Goal: Task Accomplishment & Management: Manage account settings

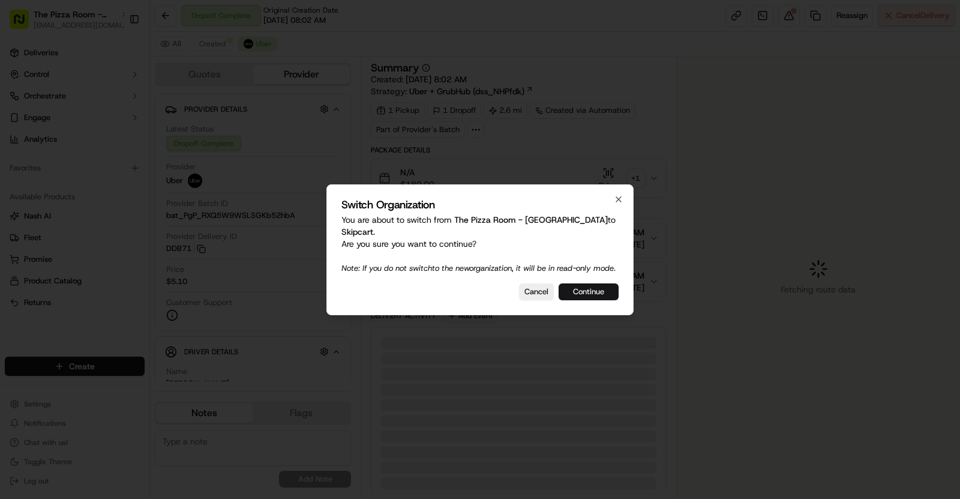
click at [604, 297] on button "Continue" at bounding box center [589, 291] width 60 height 17
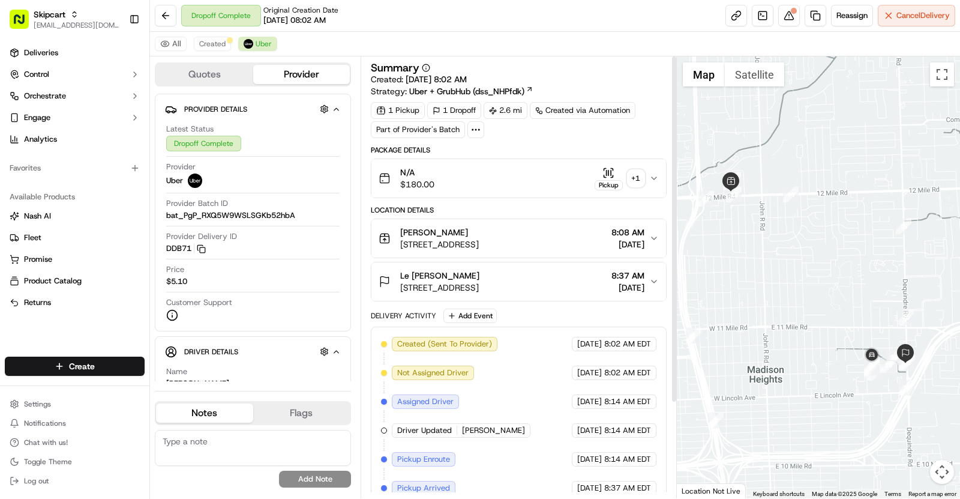
click at [480, 286] on span "26131 Dequindre Rd, Madison Heights, MI 48071, USA" at bounding box center [439, 287] width 79 height 12
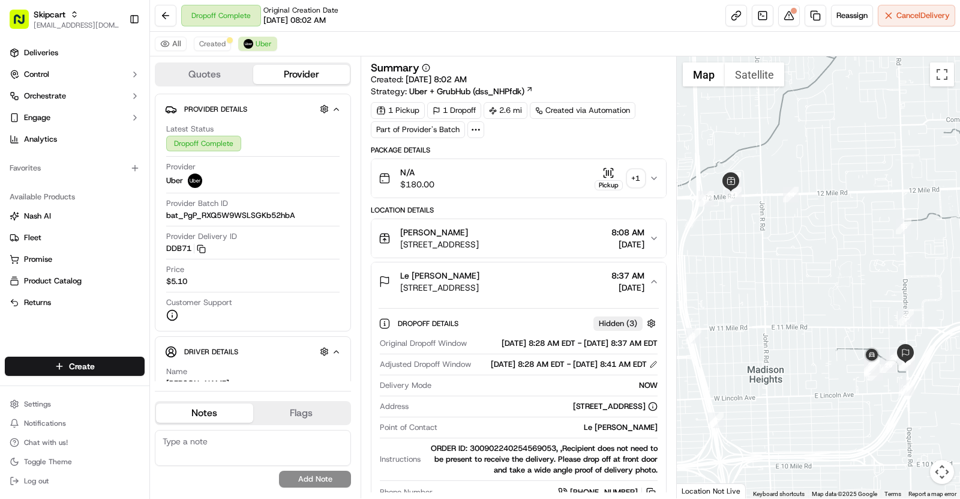
click at [642, 175] on div "+ 1" at bounding box center [636, 178] width 17 height 17
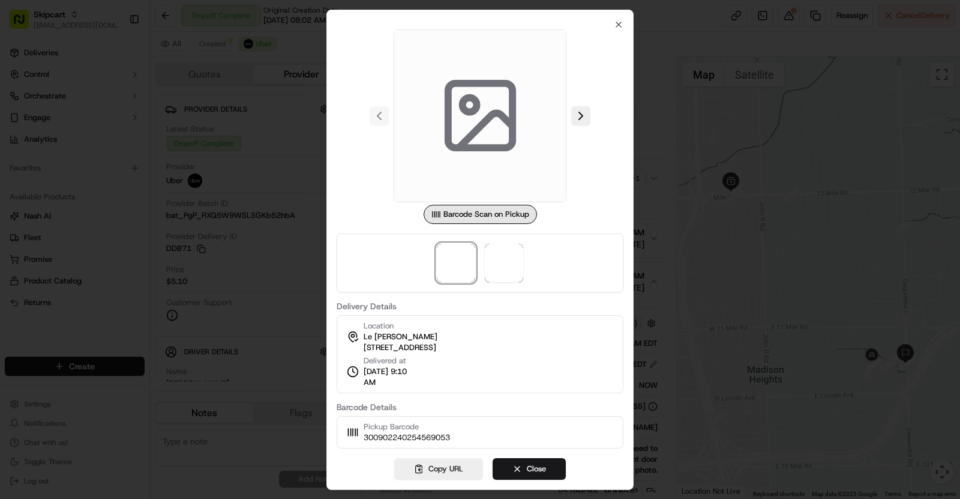
click at [290, 79] on div at bounding box center [480, 249] width 960 height 499
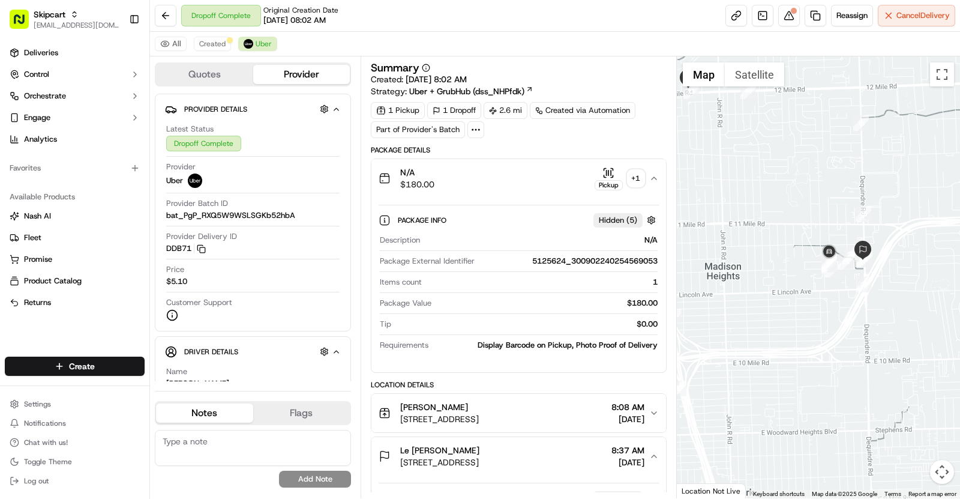
drag, startPoint x: 867, startPoint y: 325, endPoint x: 821, endPoint y: 218, distance: 115.8
click at [821, 218] on div at bounding box center [819, 277] width 284 height 442
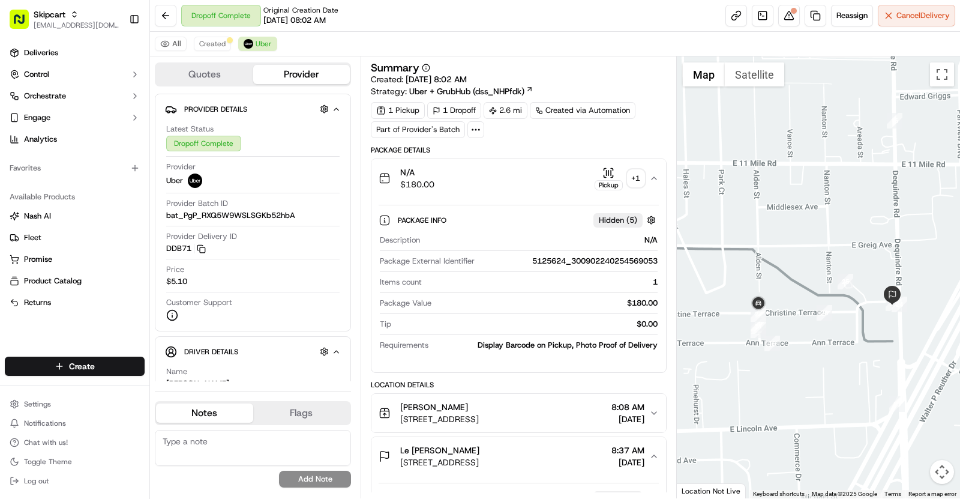
drag, startPoint x: 855, startPoint y: 322, endPoint x: 822, endPoint y: 322, distance: 33.6
click at [822, 322] on div at bounding box center [819, 277] width 284 height 442
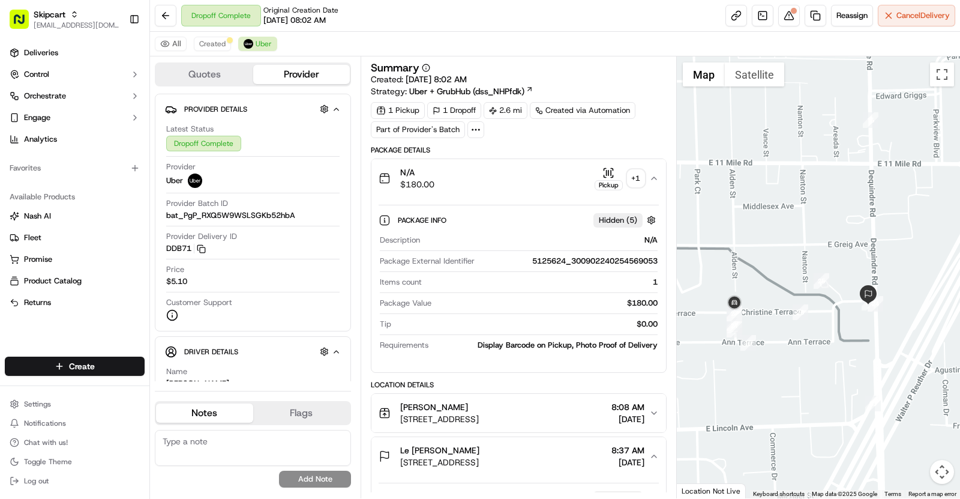
drag, startPoint x: 880, startPoint y: 345, endPoint x: 850, endPoint y: 344, distance: 30.0
click at [850, 344] on div at bounding box center [819, 277] width 284 height 442
click at [946, 77] on button "Toggle fullscreen view" at bounding box center [942, 74] width 24 height 24
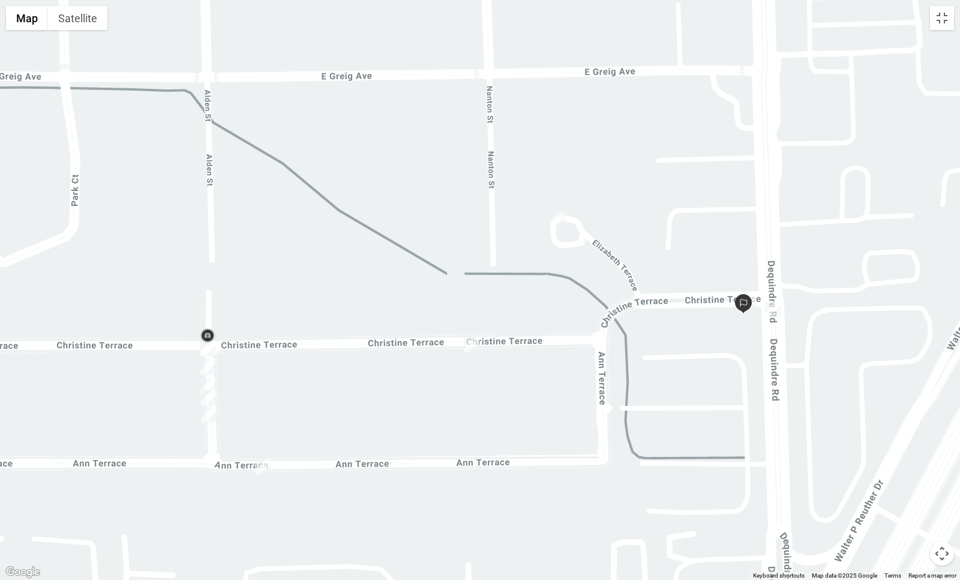
drag, startPoint x: 616, startPoint y: 358, endPoint x: 706, endPoint y: 374, distance: 91.5
click at [706, 374] on div at bounding box center [480, 290] width 960 height 580
click at [943, 20] on button "Toggle fullscreen view" at bounding box center [942, 18] width 24 height 24
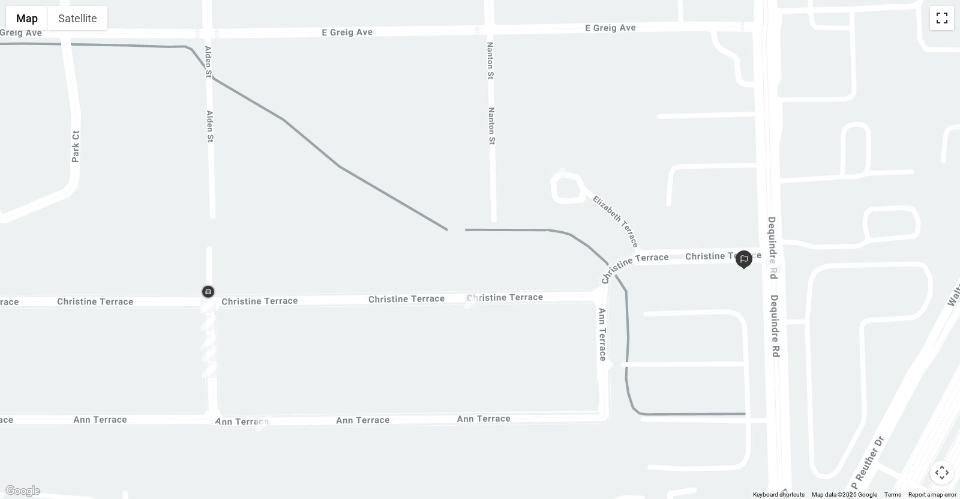
scroll to position [14, 0]
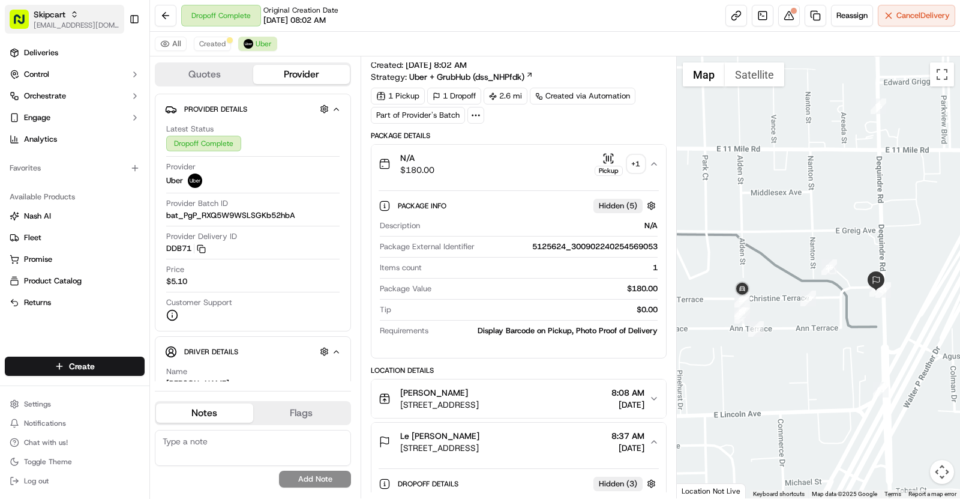
click at [53, 28] on span "[EMAIL_ADDRESS][DOMAIN_NAME]" at bounding box center [77, 25] width 86 height 10
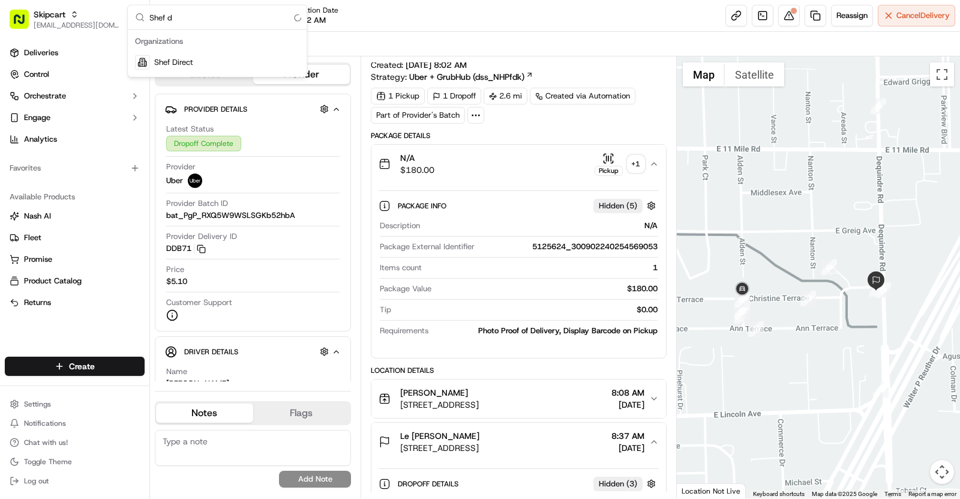
type input "Shef"
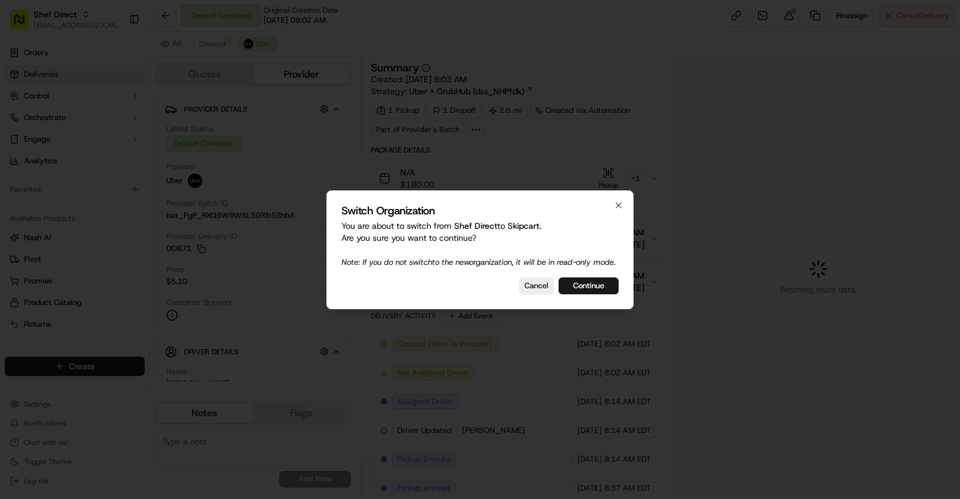
click at [49, 77] on div at bounding box center [480, 249] width 960 height 499
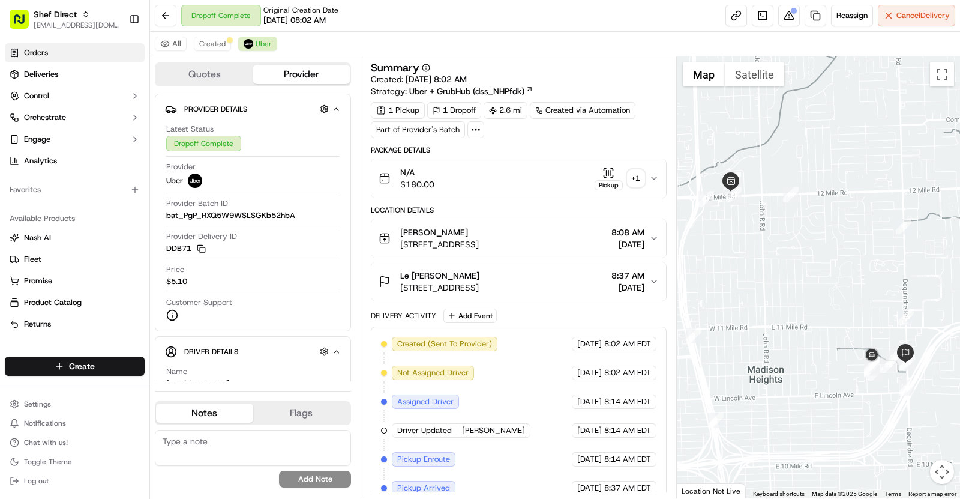
click at [32, 59] on link "Orders" at bounding box center [75, 52] width 140 height 19
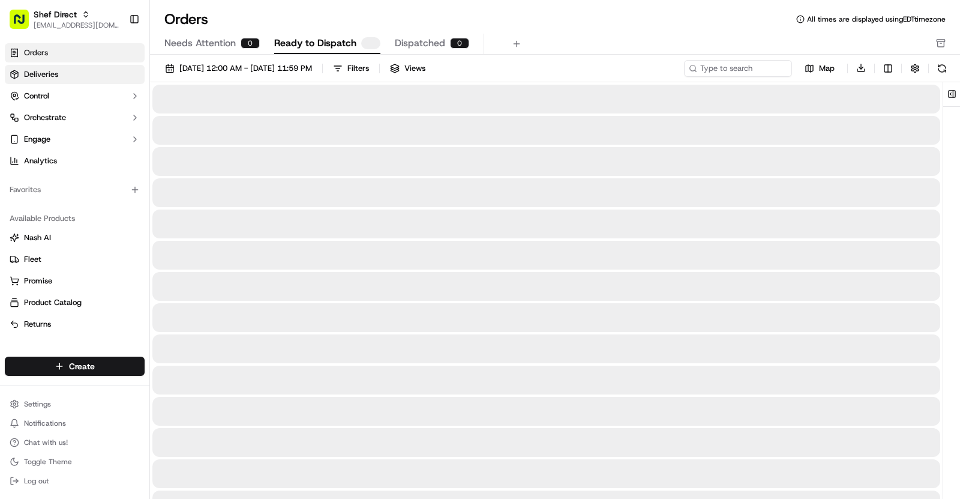
click at [46, 73] on span "Deliveries" at bounding box center [41, 74] width 34 height 11
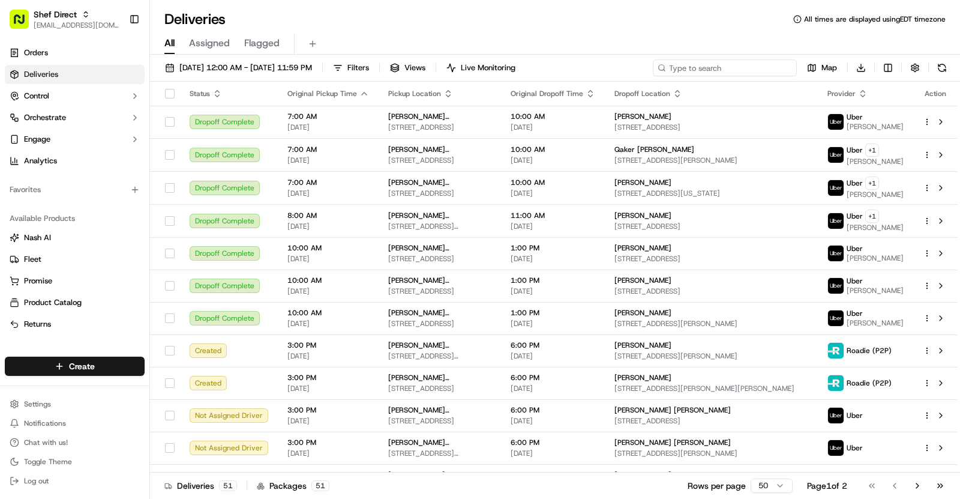
click at [761, 65] on input at bounding box center [725, 67] width 144 height 17
paste input "7XiBVQ9N4TY"
type input "7XiBVQ9N4TY"
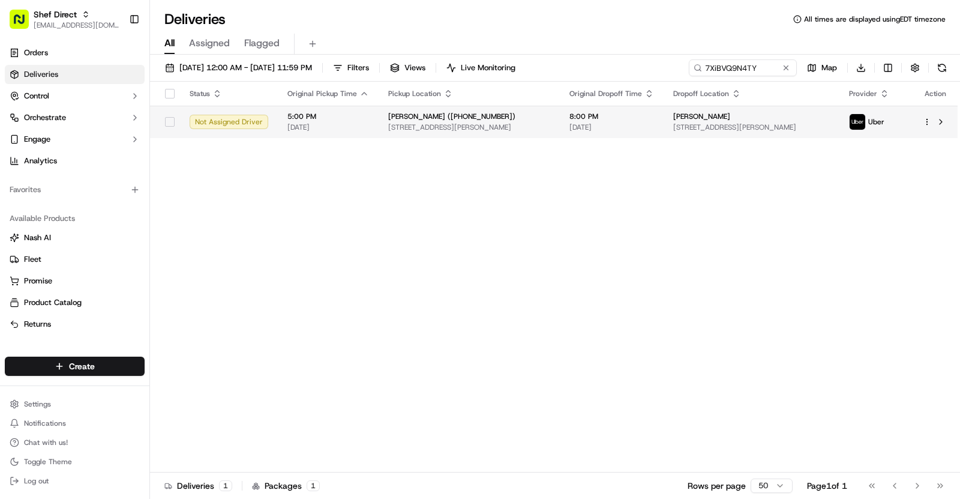
click at [458, 120] on span "[PERSON_NAME] ([PHONE_NUMBER])" at bounding box center [451, 117] width 127 height 10
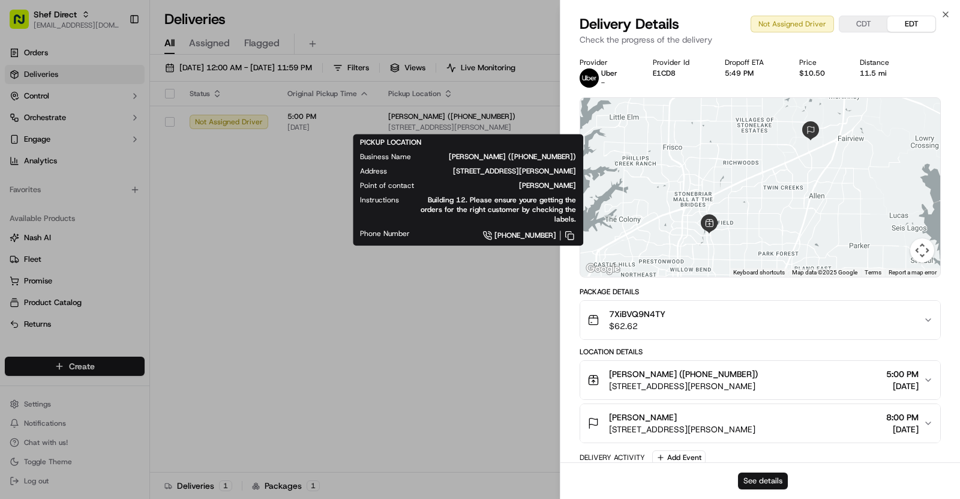
click at [767, 481] on button "See details" at bounding box center [763, 480] width 50 height 17
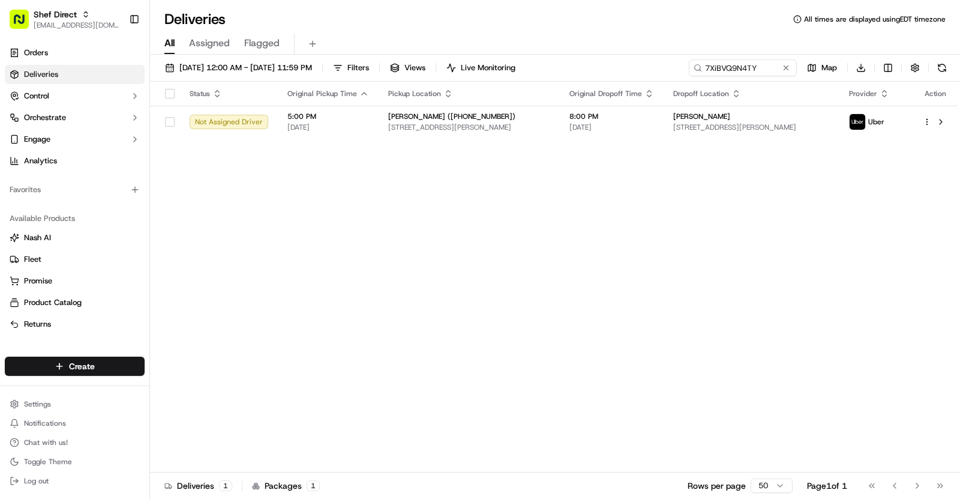
click at [38, 75] on span "Deliveries" at bounding box center [41, 74] width 34 height 11
click at [697, 125] on span "[STREET_ADDRESS][PERSON_NAME]" at bounding box center [751, 127] width 157 height 10
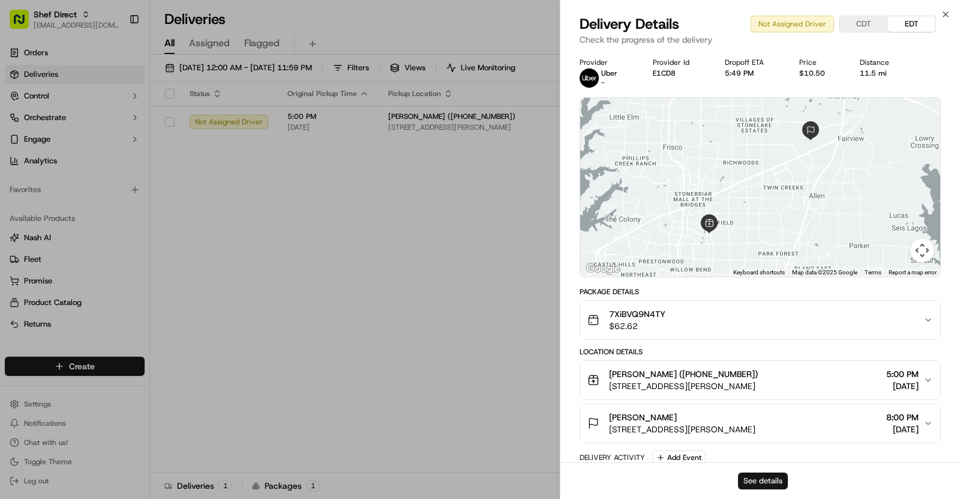
click at [760, 483] on button "See details" at bounding box center [763, 480] width 50 height 17
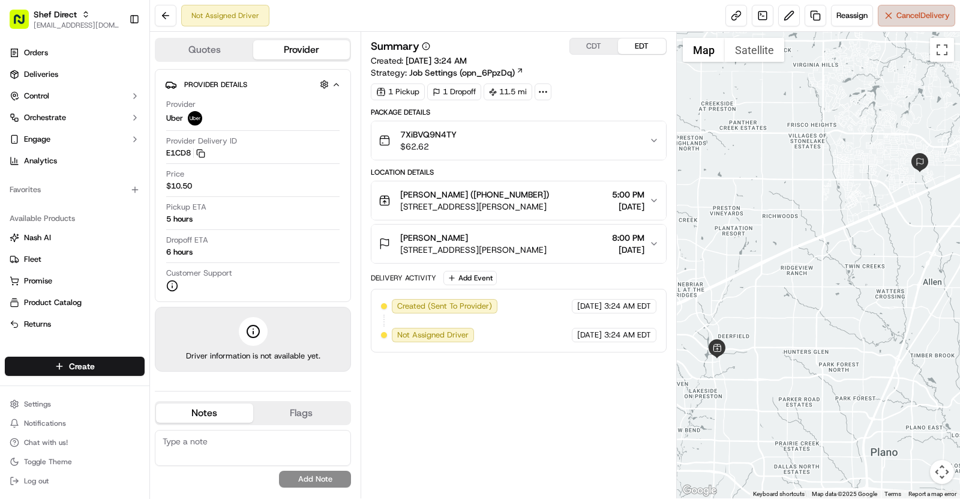
click at [910, 16] on span "Cancel Delivery" at bounding box center [923, 15] width 53 height 11
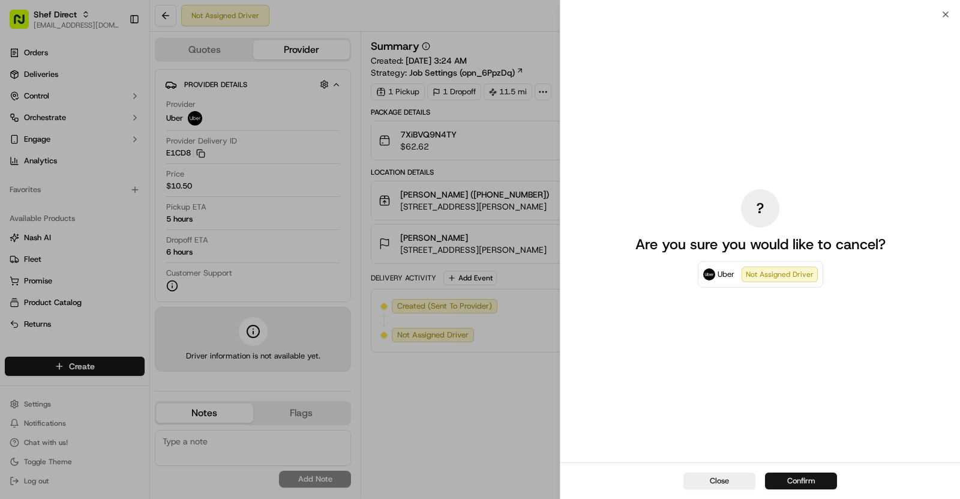
click at [805, 483] on button "Confirm" at bounding box center [801, 480] width 72 height 17
